Goal: Check status: Check status

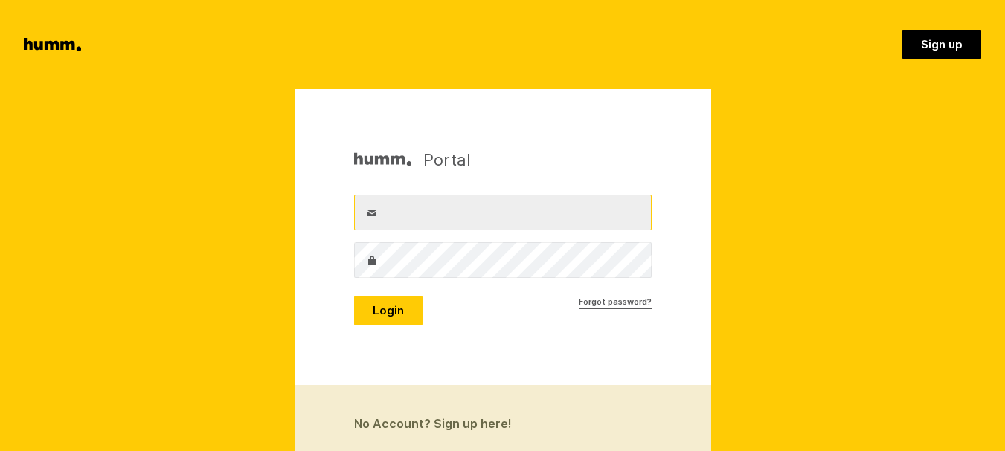
drag, startPoint x: 0, startPoint y: 0, endPoint x: 405, endPoint y: 212, distance: 456.7
click at [405, 212] on input "Username" at bounding box center [502, 213] width 297 height 36
type input "info@goldenhive.co.nz"
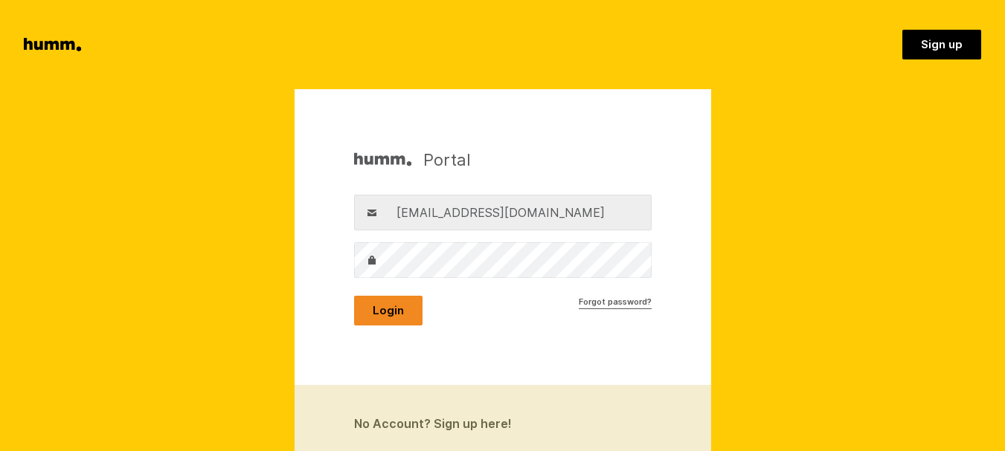
click at [401, 309] on button "Login" at bounding box center [388, 311] width 68 height 30
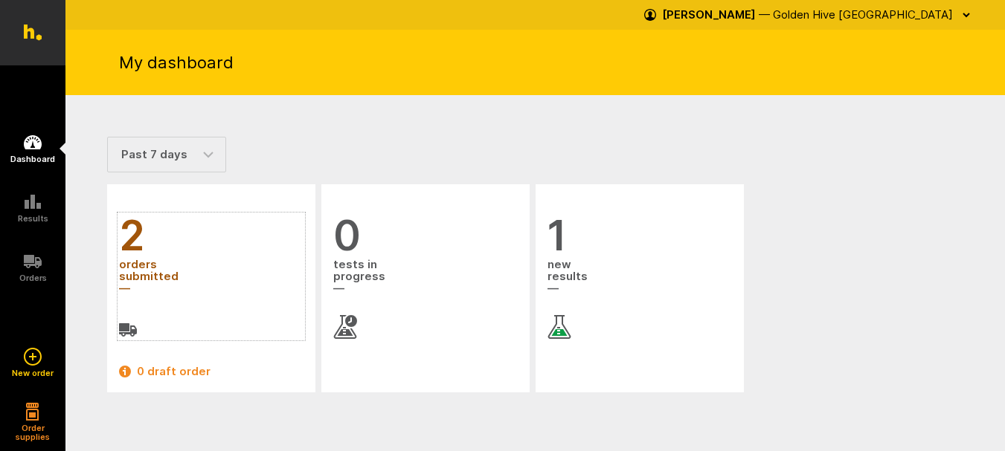
click at [161, 273] on span "orders submitted" at bounding box center [211, 277] width 184 height 40
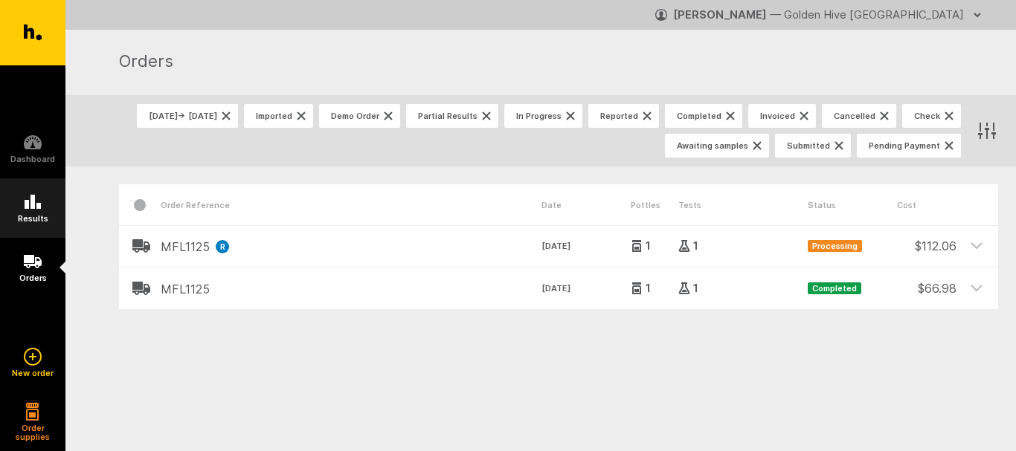
click at [36, 209] on icon at bounding box center [33, 202] width 18 height 18
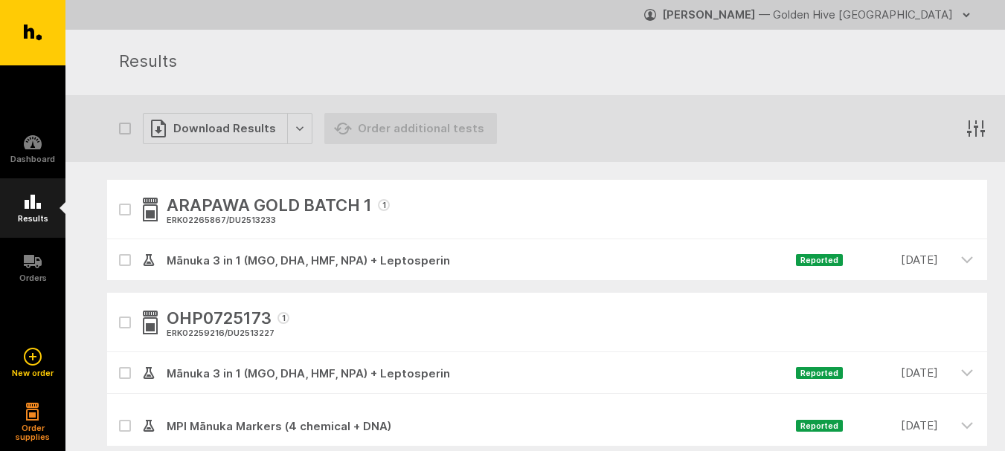
click at [29, 198] on icon at bounding box center [33, 202] width 18 height 18
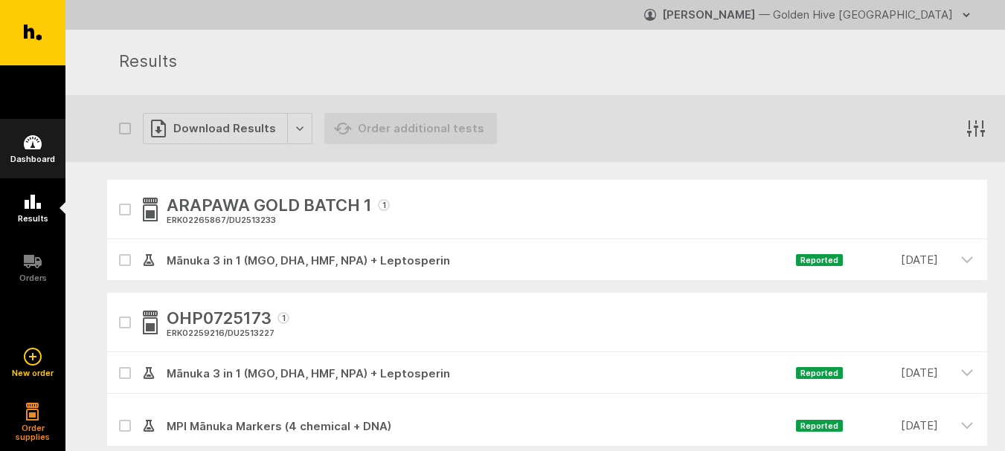
click at [25, 141] on icon at bounding box center [33, 142] width 18 height 14
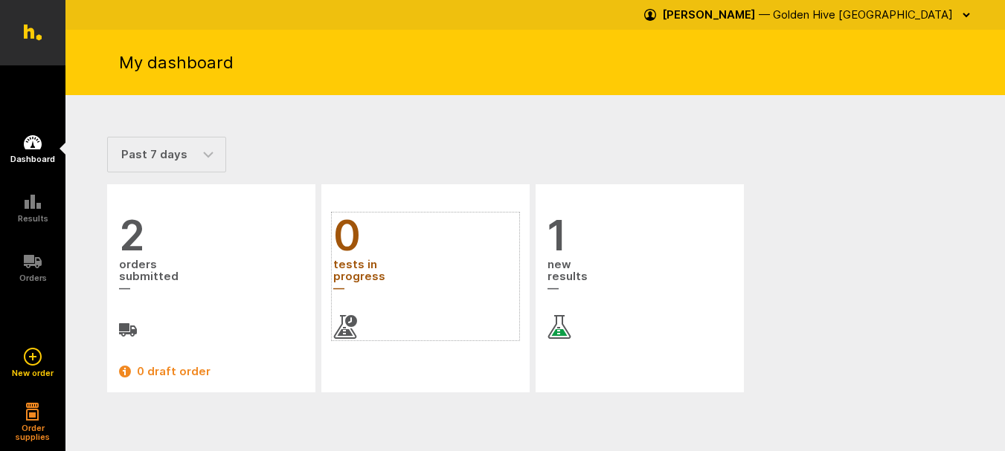
click at [349, 263] on span "tests in progress" at bounding box center [425, 277] width 184 height 40
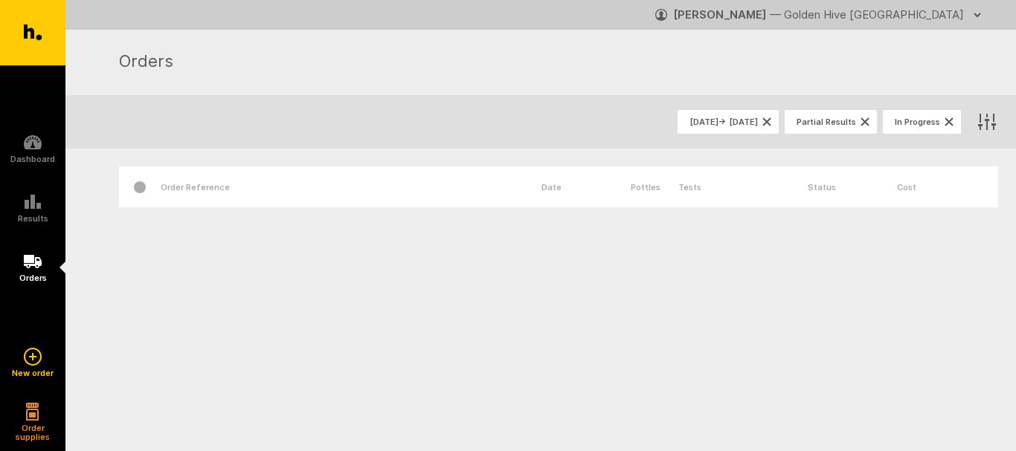
click at [977, 10] on icon "button" at bounding box center [977, 15] width 12 height 12
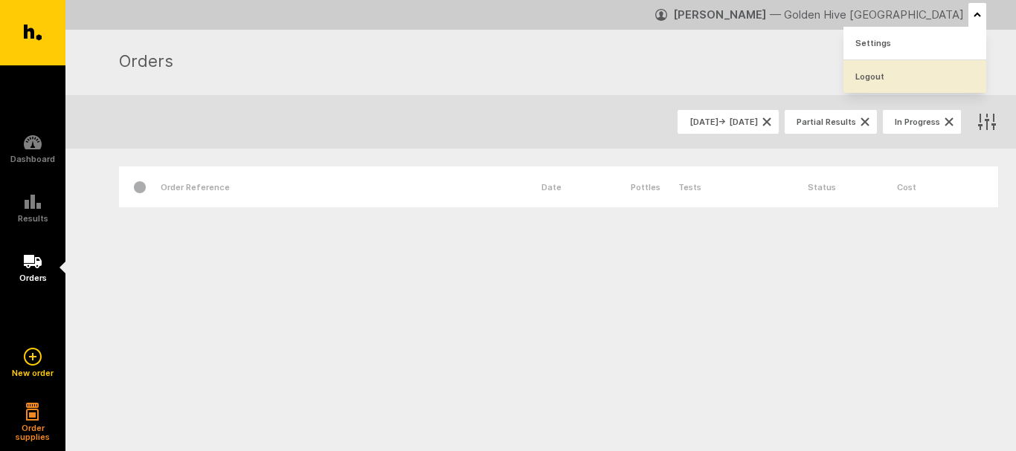
click at [895, 68] on link "Logout" at bounding box center [914, 76] width 143 height 33
